Goal: Information Seeking & Learning: Understand process/instructions

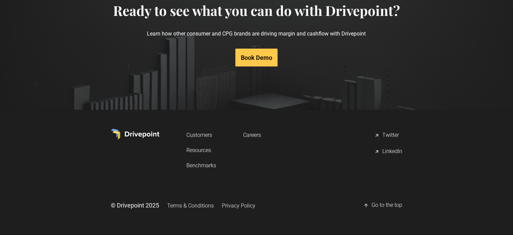
scroll to position [3446, 0]
click at [185, 205] on link "Terms & Conditions" at bounding box center [190, 205] width 47 height 13
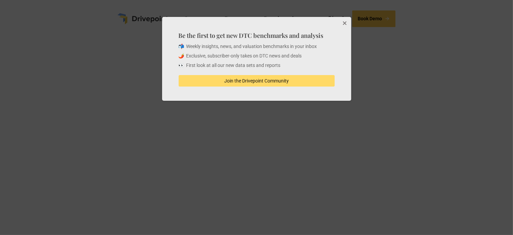
click at [346, 24] on button "Close" at bounding box center [345, 24] width 14 height 14
